Goal: Transaction & Acquisition: Purchase product/service

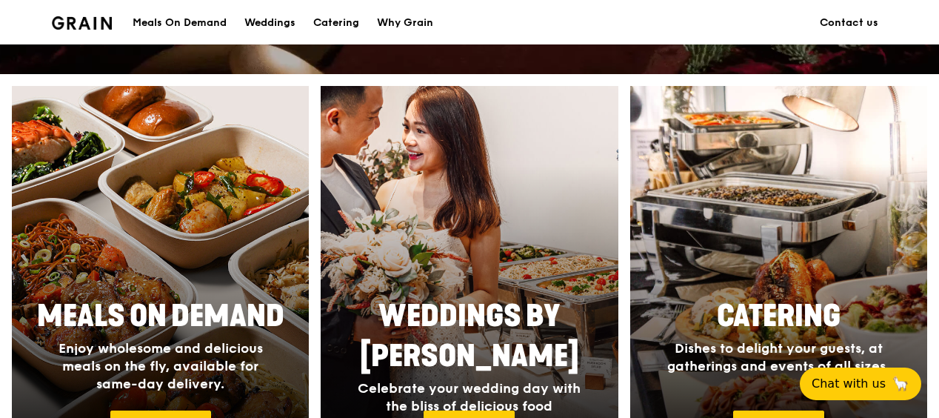
scroll to position [74, 0]
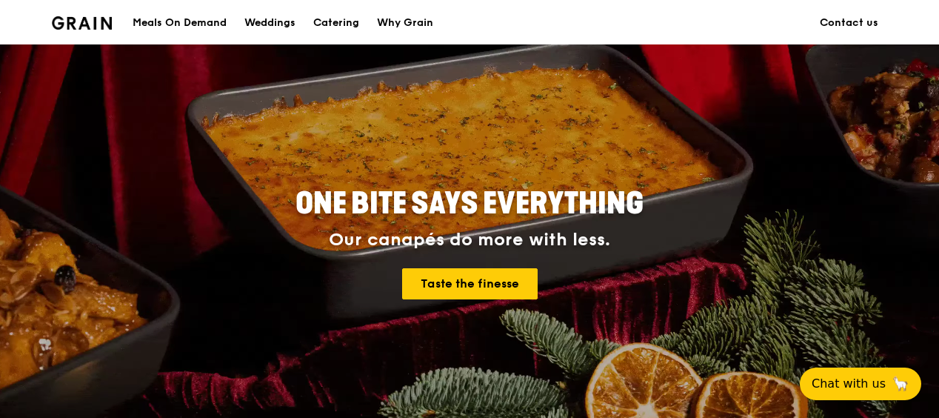
click at [96, 22] on img at bounding box center [82, 22] width 60 height 13
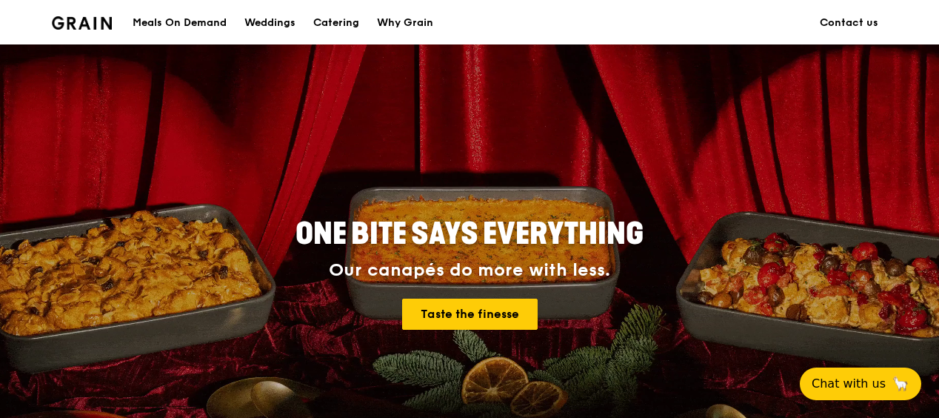
scroll to position [0, 0]
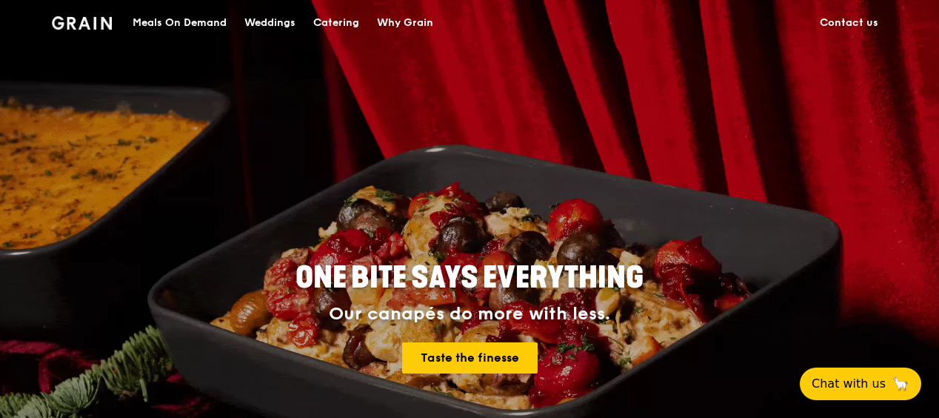
click at [162, 23] on div "Meals On Demand" at bounding box center [180, 23] width 94 height 44
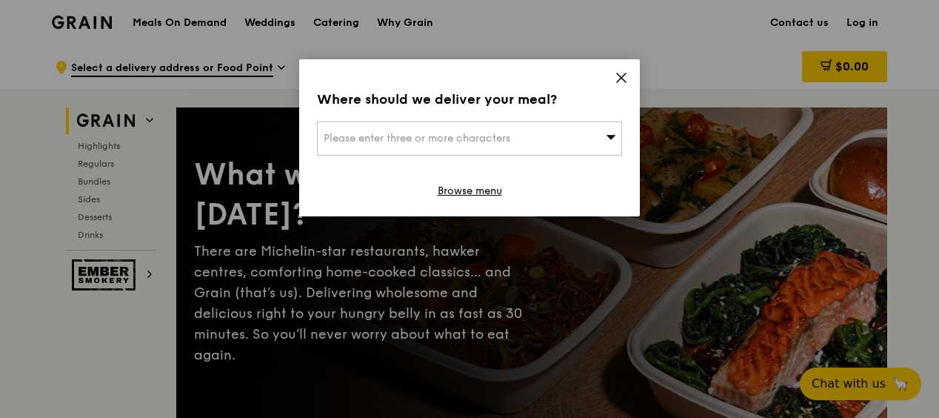
click at [394, 134] on span "Please enter three or more characters" at bounding box center [417, 138] width 187 height 13
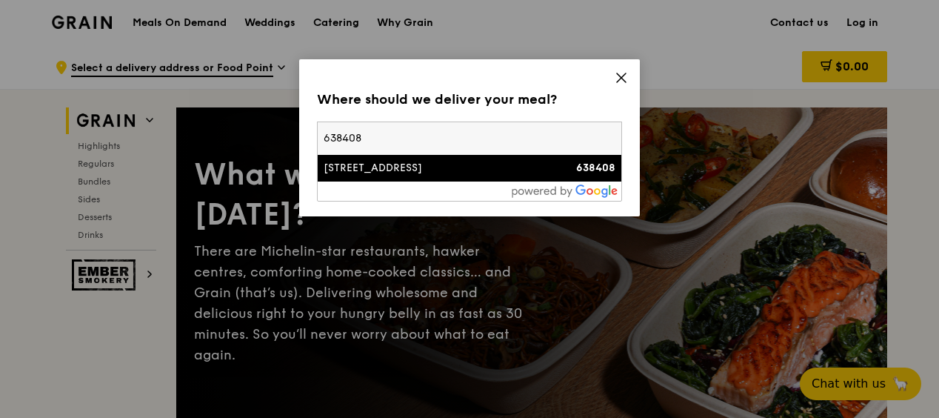
type input "638408"
click at [443, 178] on li "[STREET_ADDRESS] 638408" at bounding box center [470, 168] width 304 height 27
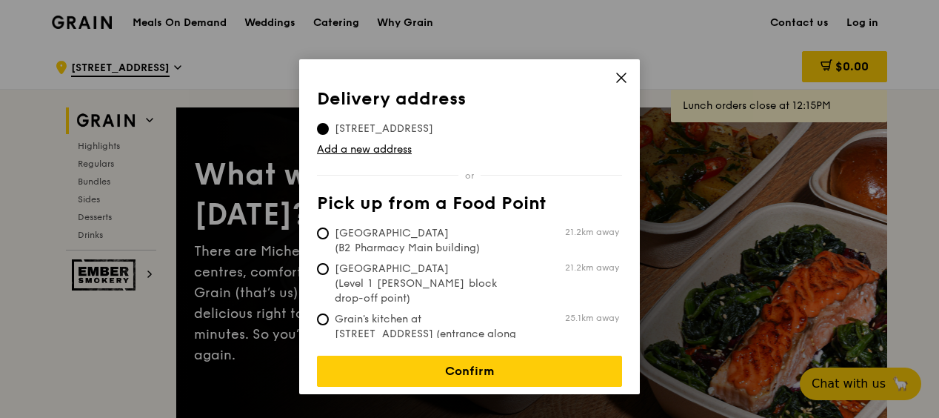
scroll to position [296, 0]
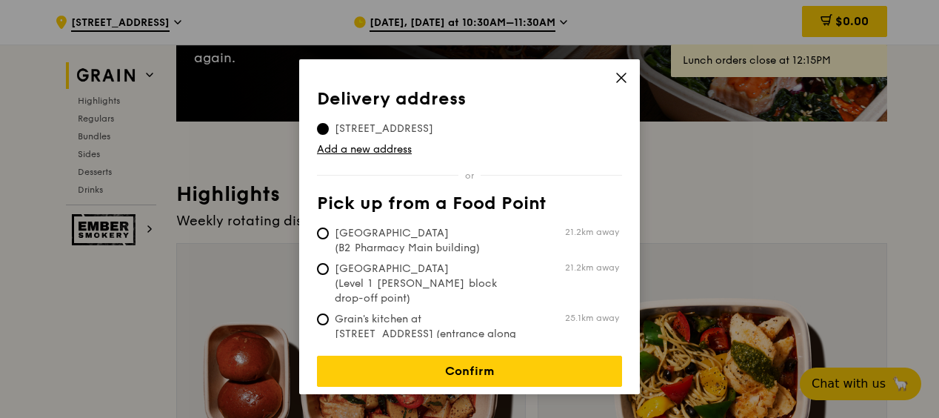
click at [621, 78] on icon at bounding box center [621, 77] width 13 height 13
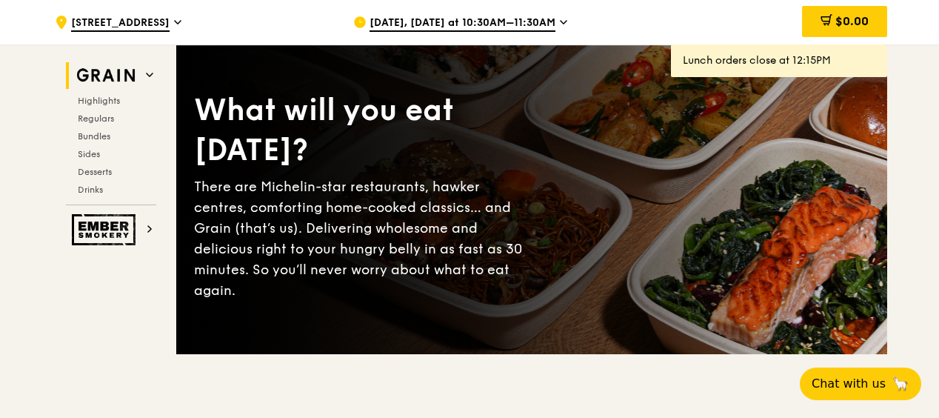
scroll to position [0, 0]
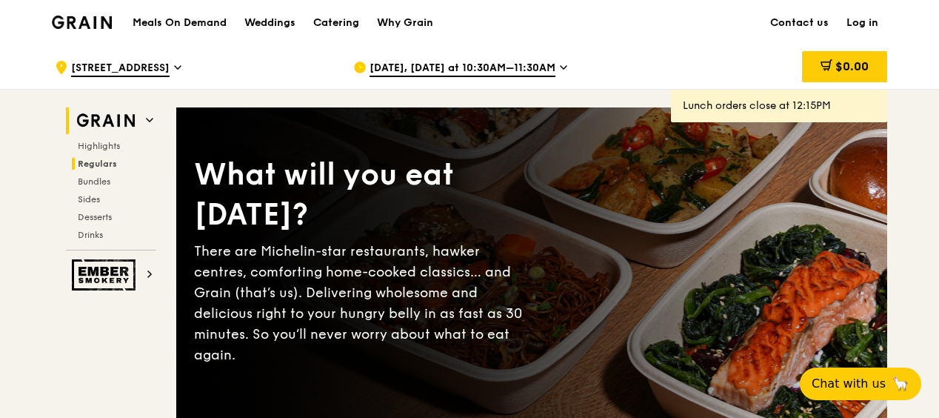
click at [88, 158] on span "Regulars" at bounding box center [97, 163] width 39 height 10
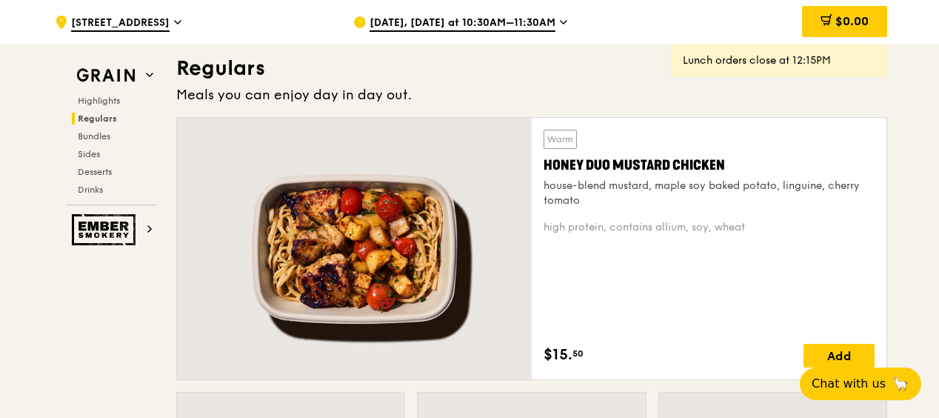
scroll to position [973, 0]
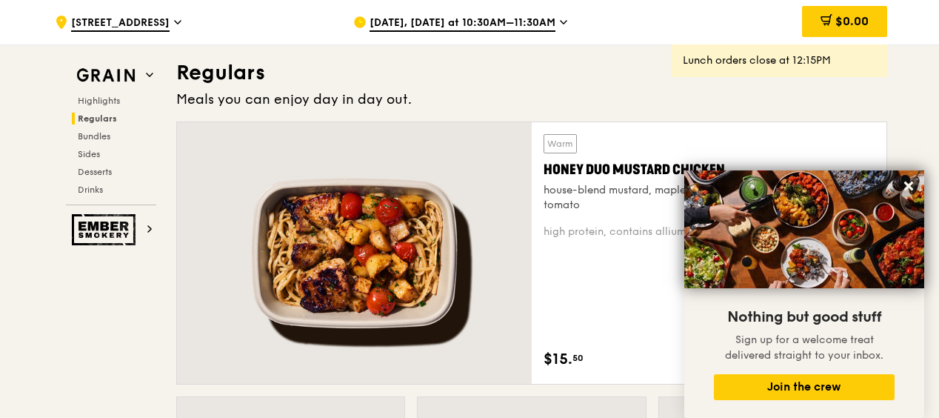
click at [560, 23] on icon at bounding box center [563, 22] width 7 height 13
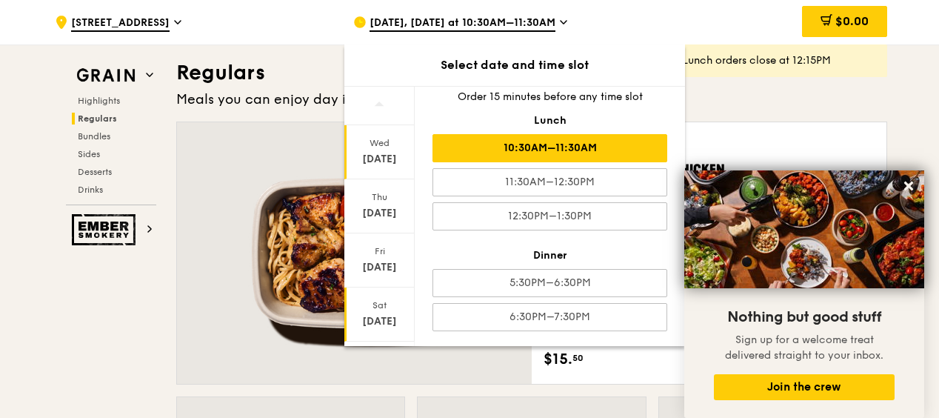
scroll to position [193, 0]
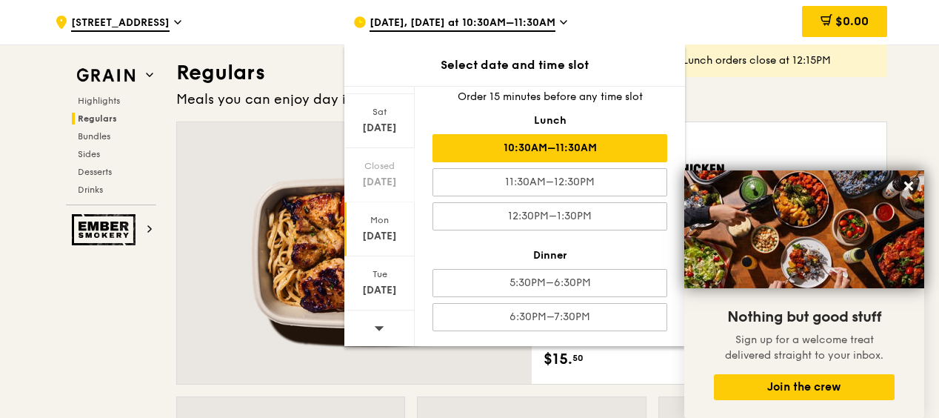
click at [382, 233] on div "[DATE]" at bounding box center [380, 236] width 66 height 15
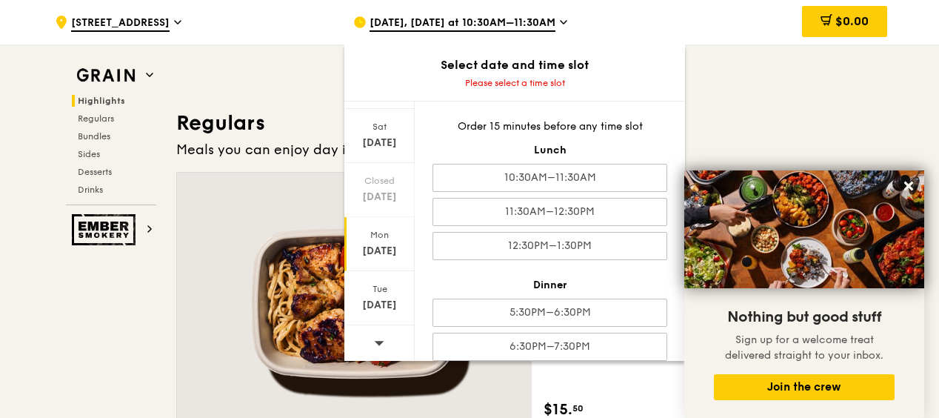
scroll to position [899, 0]
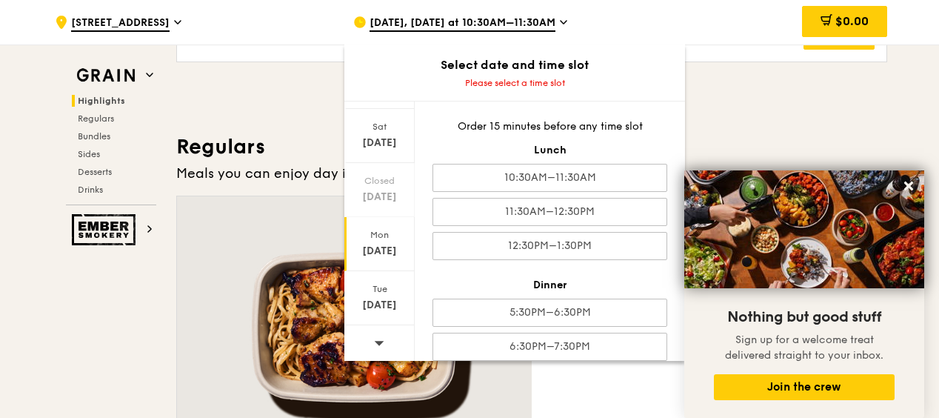
click at [545, 23] on span "[DATE], [DATE] at 10:30AM–11:30AM" at bounding box center [463, 24] width 186 height 16
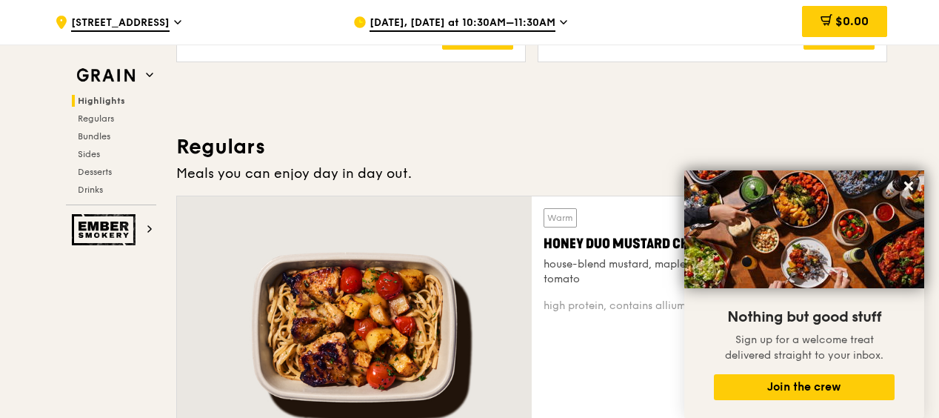
click at [393, 23] on span "[DATE], [DATE] at 10:30AM–11:30AM" at bounding box center [463, 24] width 186 height 16
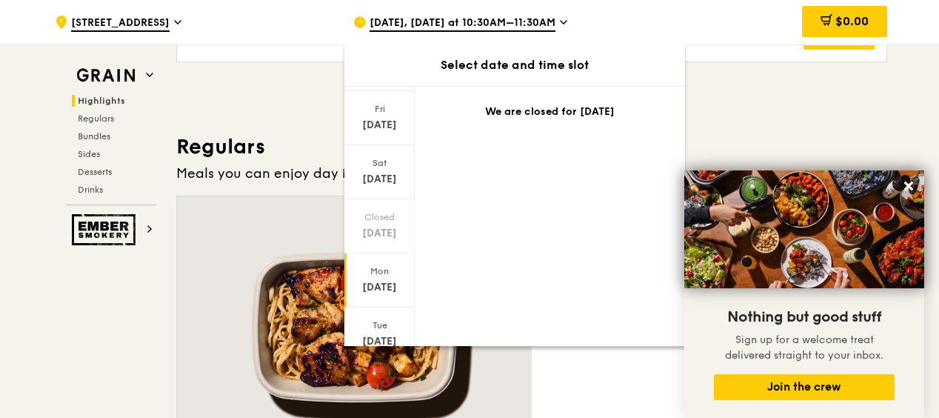
scroll to position [148, 0]
click at [381, 274] on div "[DATE]" at bounding box center [380, 281] width 66 height 15
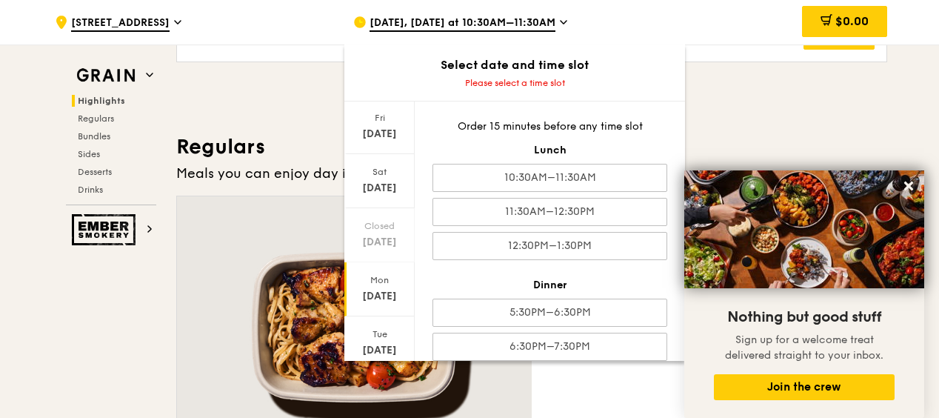
click at [379, 289] on div "[DATE]" at bounding box center [380, 296] width 66 height 15
click at [379, 285] on div "[DATE]" at bounding box center [379, 289] width 70 height 54
click at [361, 19] on icon at bounding box center [360, 22] width 10 height 10
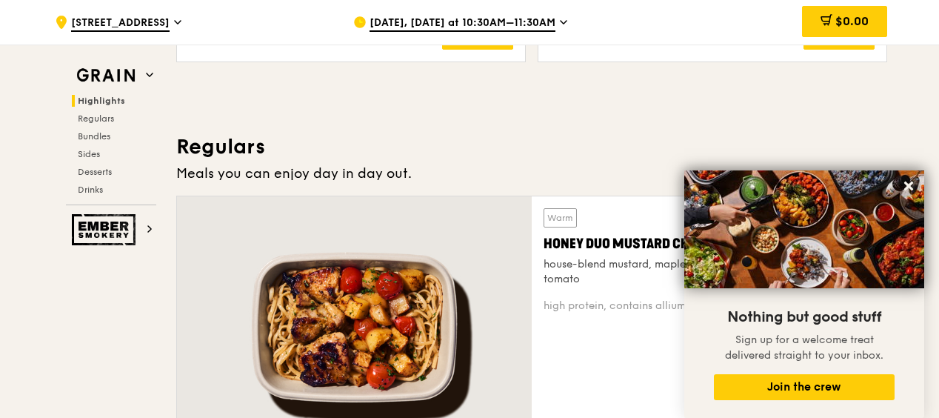
click at [364, 18] on icon at bounding box center [359, 22] width 13 height 13
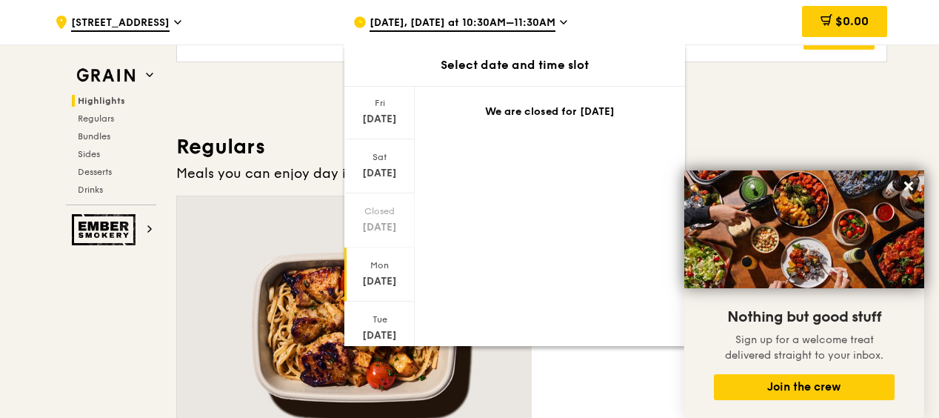
click at [378, 271] on div "[DATE]" at bounding box center [379, 274] width 70 height 54
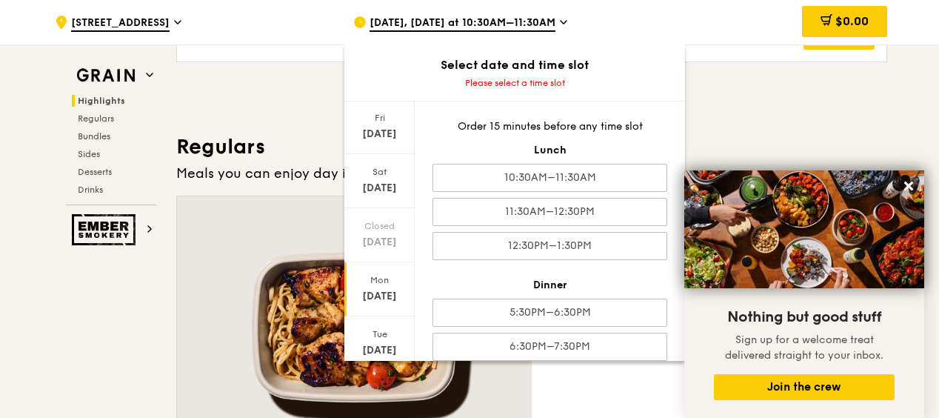
click at [361, 20] on icon at bounding box center [360, 22] width 10 height 10
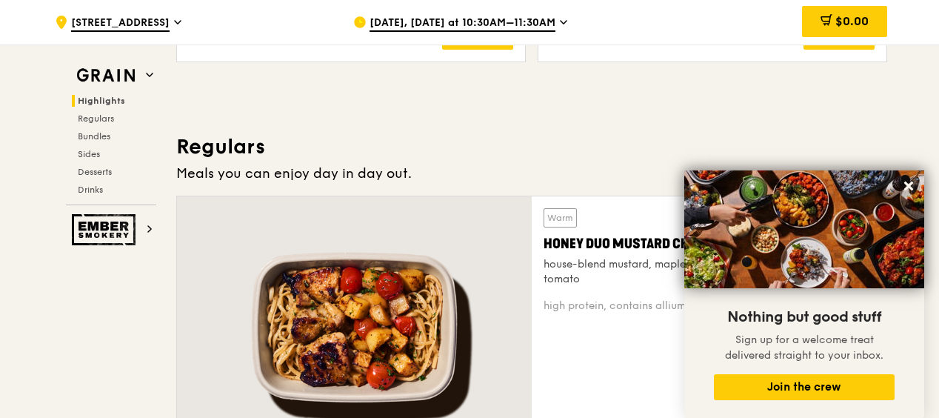
click at [361, 20] on icon at bounding box center [360, 22] width 10 height 10
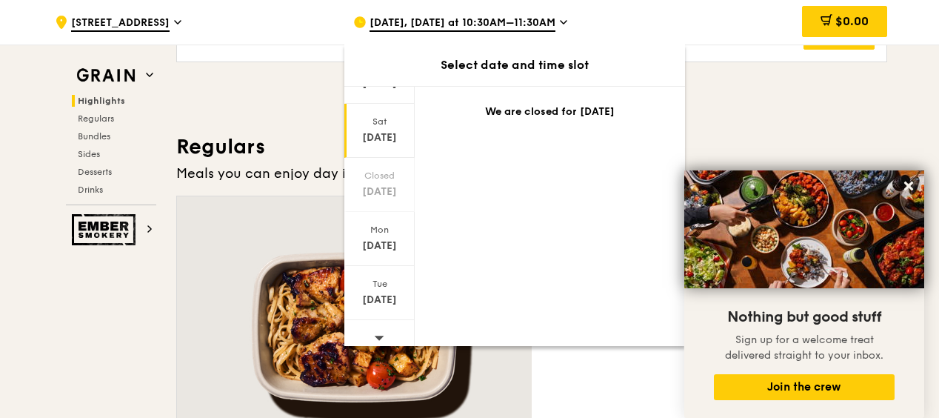
scroll to position [193, 0]
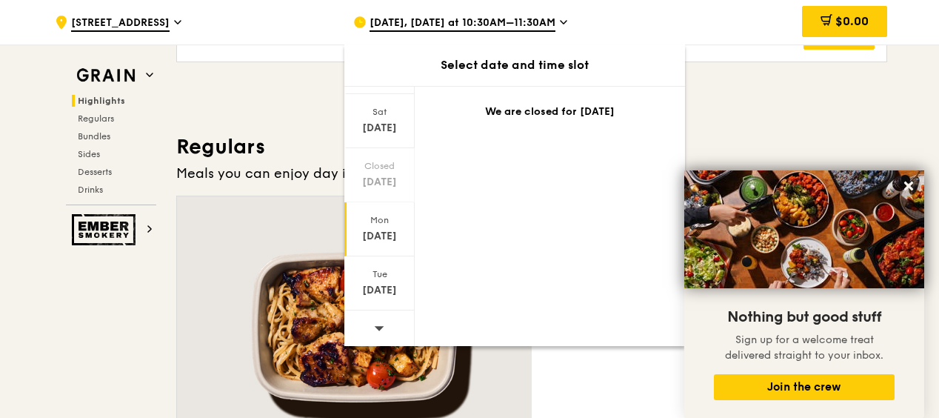
click at [380, 218] on div "Mon" at bounding box center [380, 220] width 66 height 12
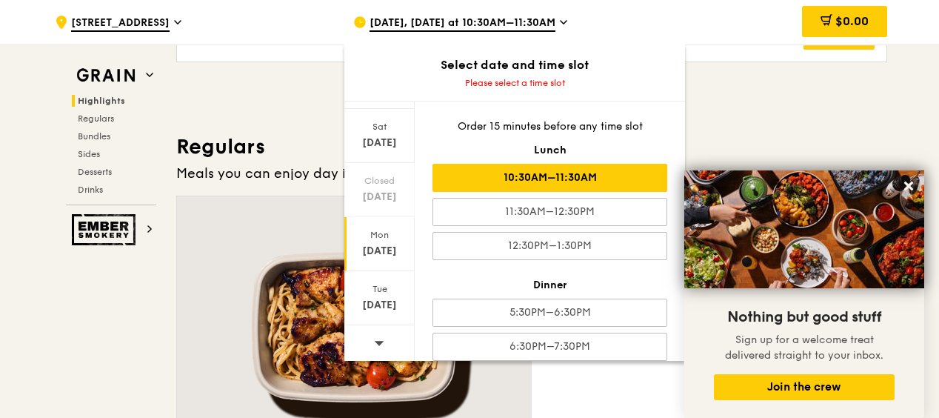
click at [629, 178] on div "10:30AM–11:30AM" at bounding box center [549, 178] width 235 height 28
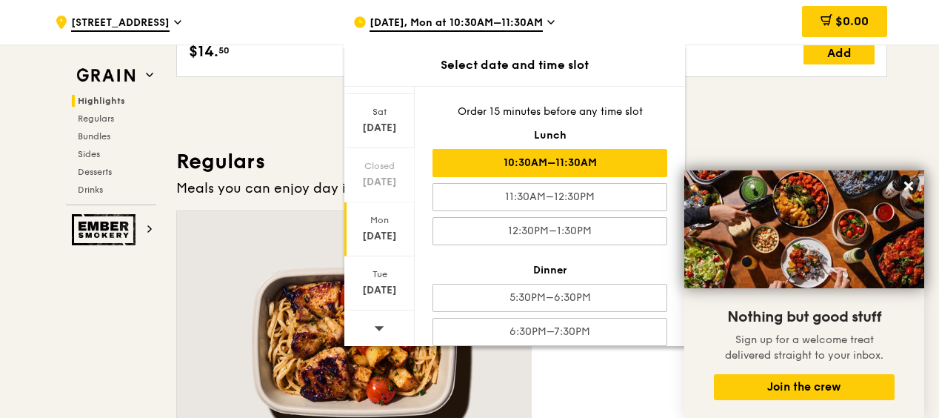
scroll to position [884, 0]
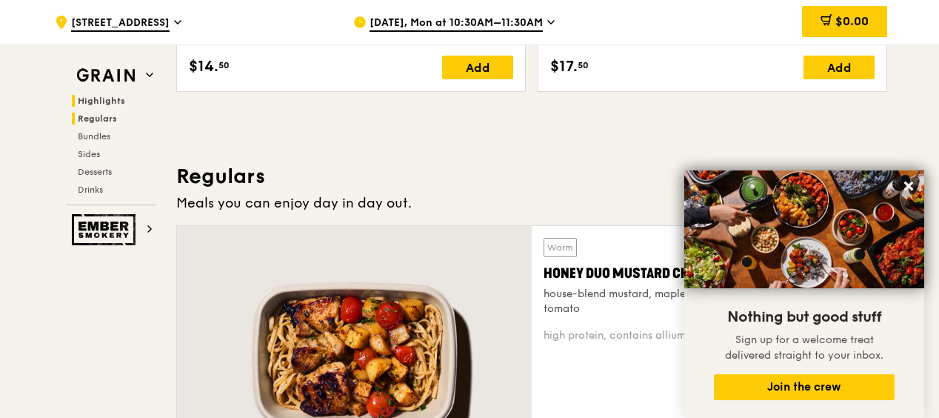
click at [110, 117] on span "Regulars" at bounding box center [97, 118] width 39 height 10
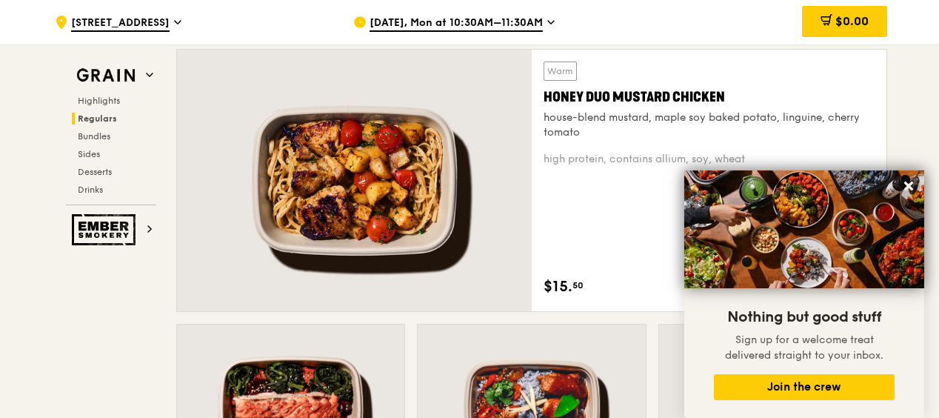
scroll to position [1283, 0]
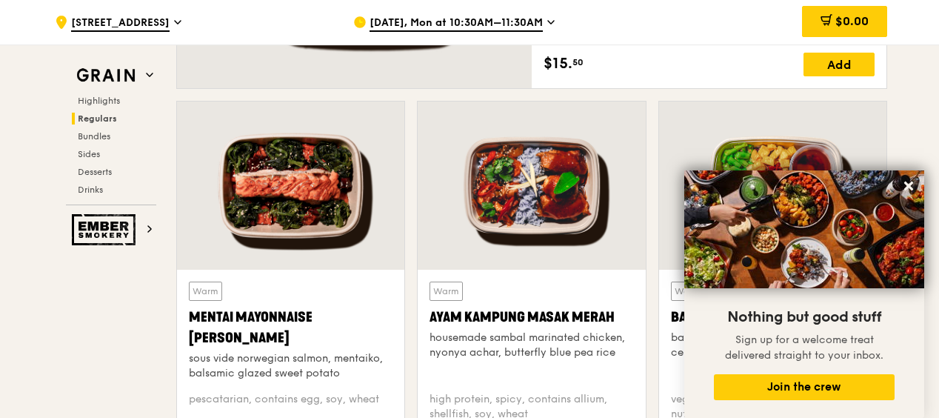
click at [906, 182] on icon at bounding box center [908, 185] width 9 height 9
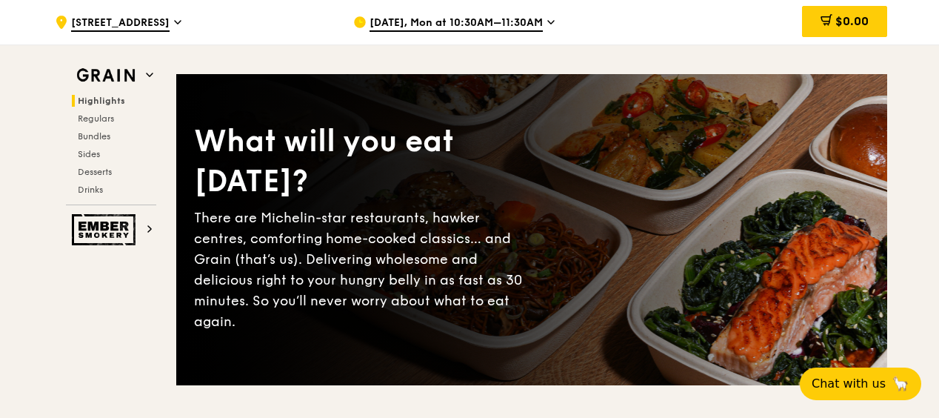
scroll to position [0, 0]
